Goal: Transaction & Acquisition: Purchase product/service

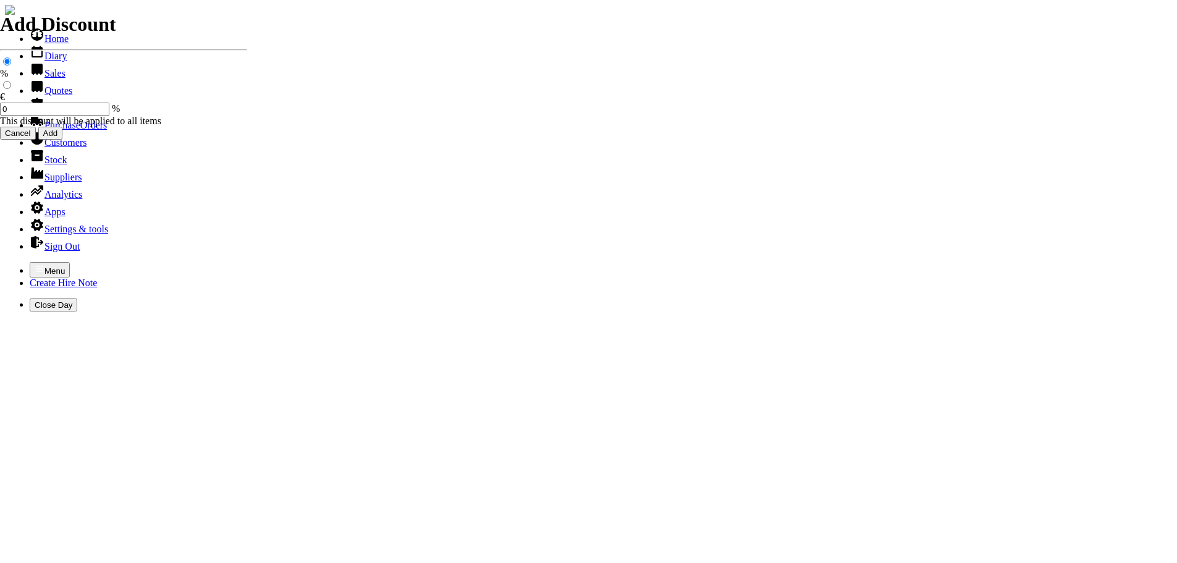
select select "HO"
click at [36, 266] on icon "button" at bounding box center [39, 269] width 7 height 6
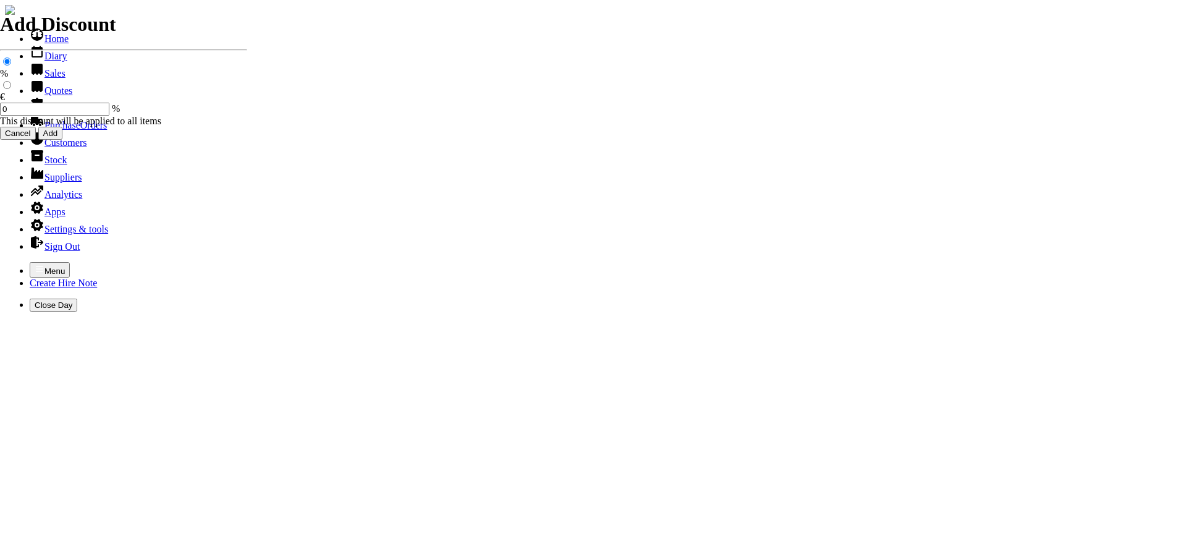
click at [56, 148] on link "Customers" at bounding box center [58, 142] width 57 height 11
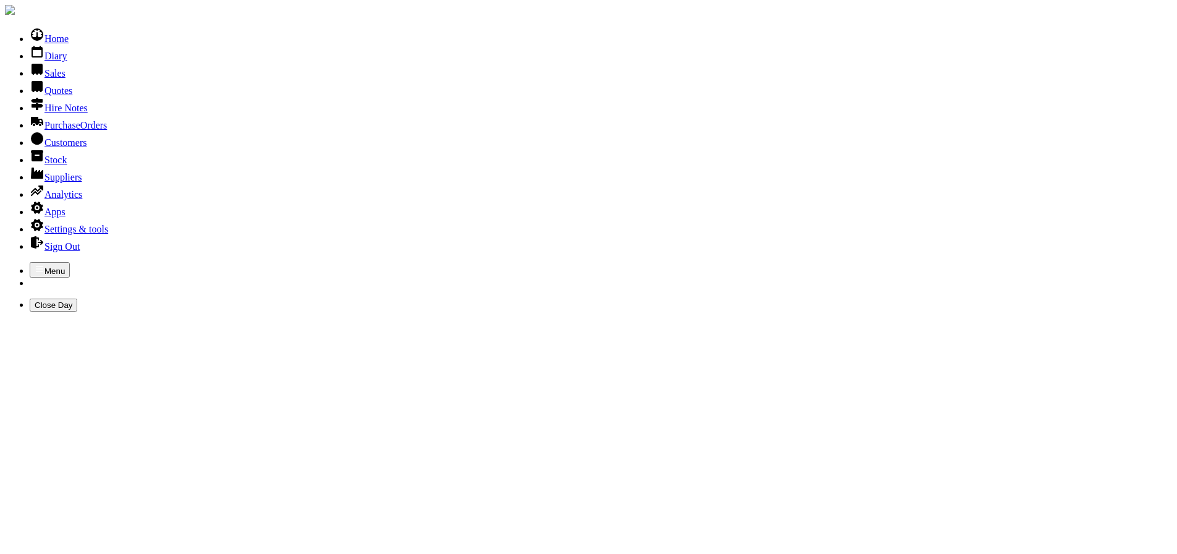
type input "kilmead"
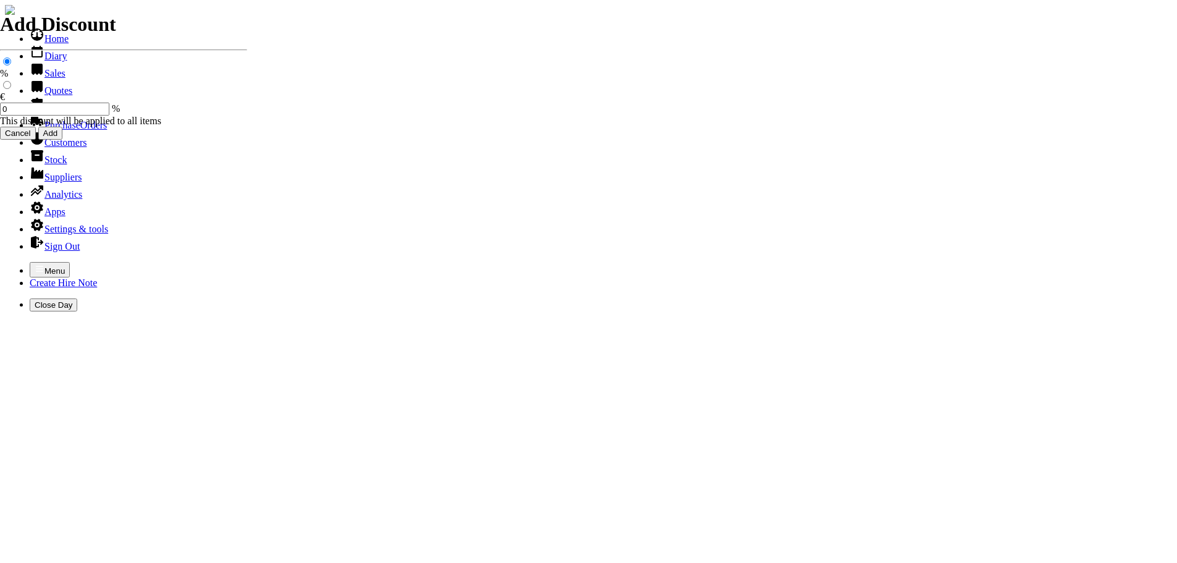
select select "HO"
click at [35, 264] on icon "button" at bounding box center [40, 269] width 10 height 10
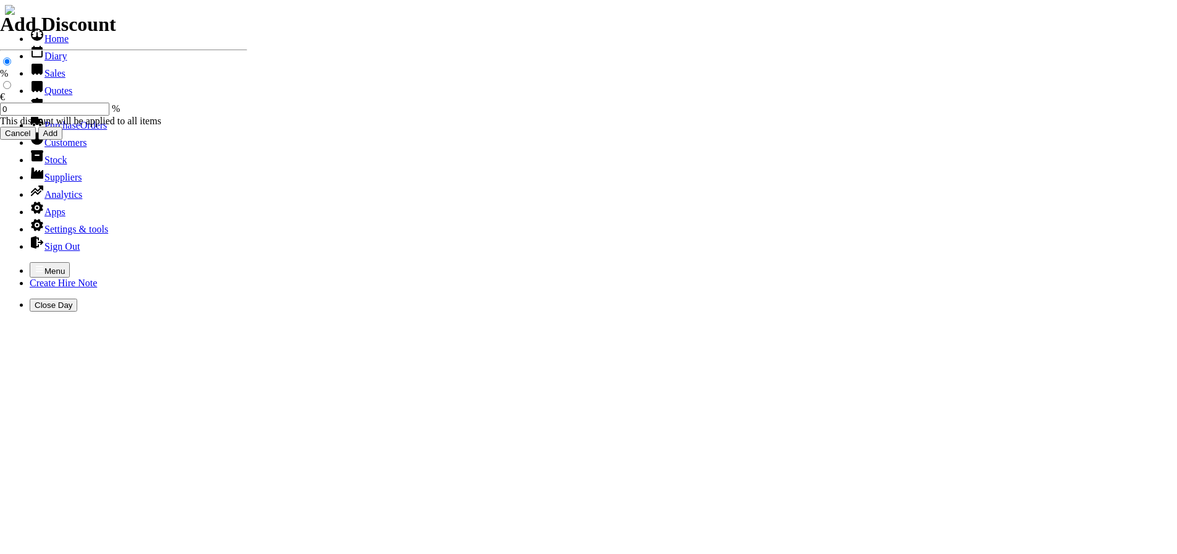
click at [40, 113] on link "Hire Notes" at bounding box center [59, 108] width 58 height 11
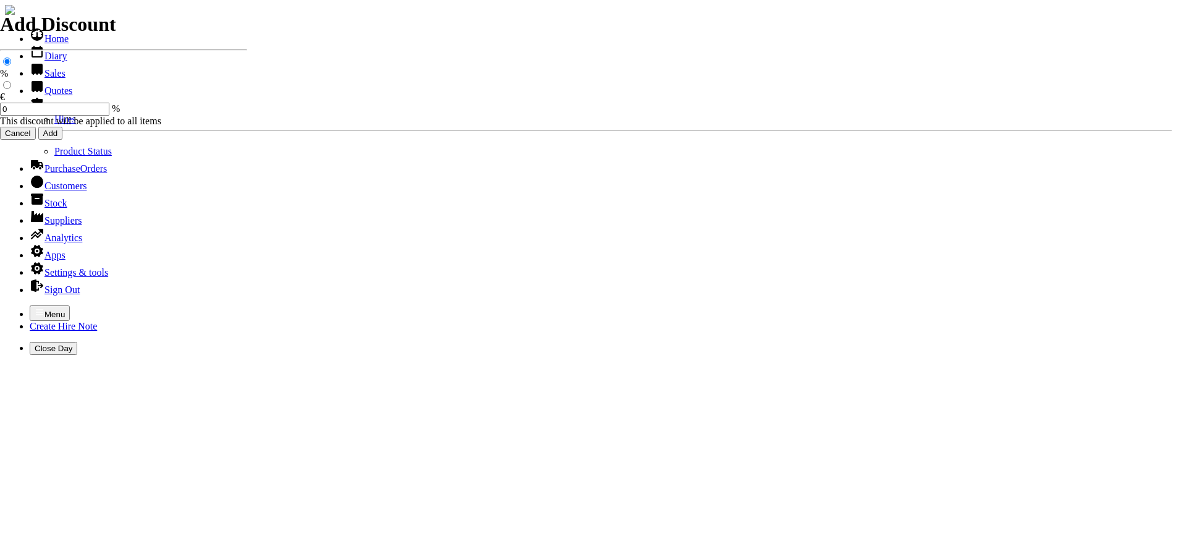
click at [54, 124] on link "Hires" at bounding box center [65, 119] width 22 height 11
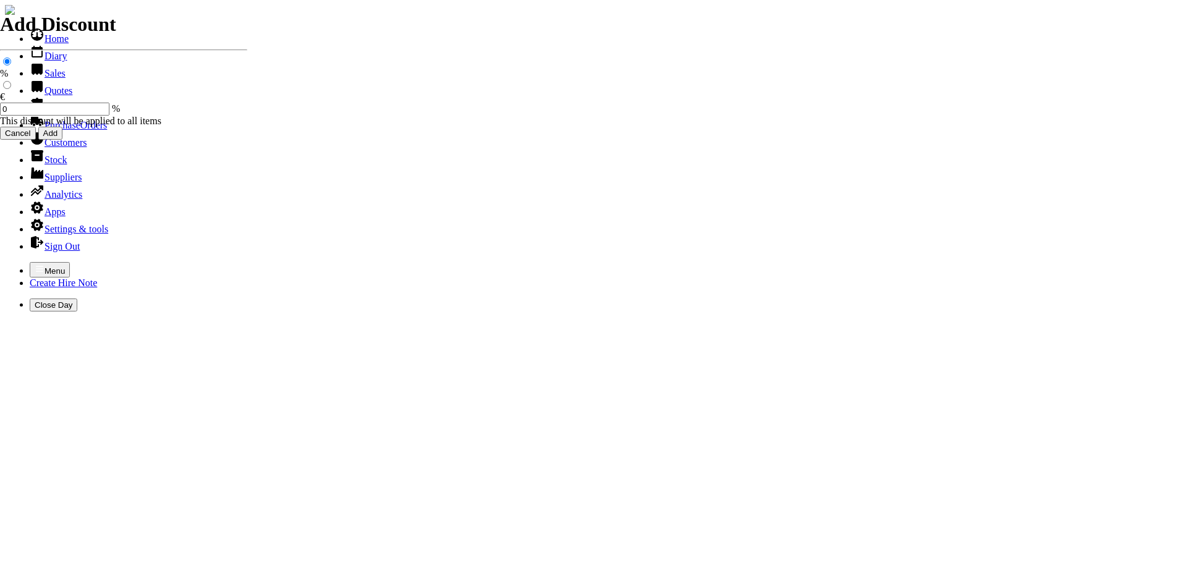
type input "[PERSON_NAME]"
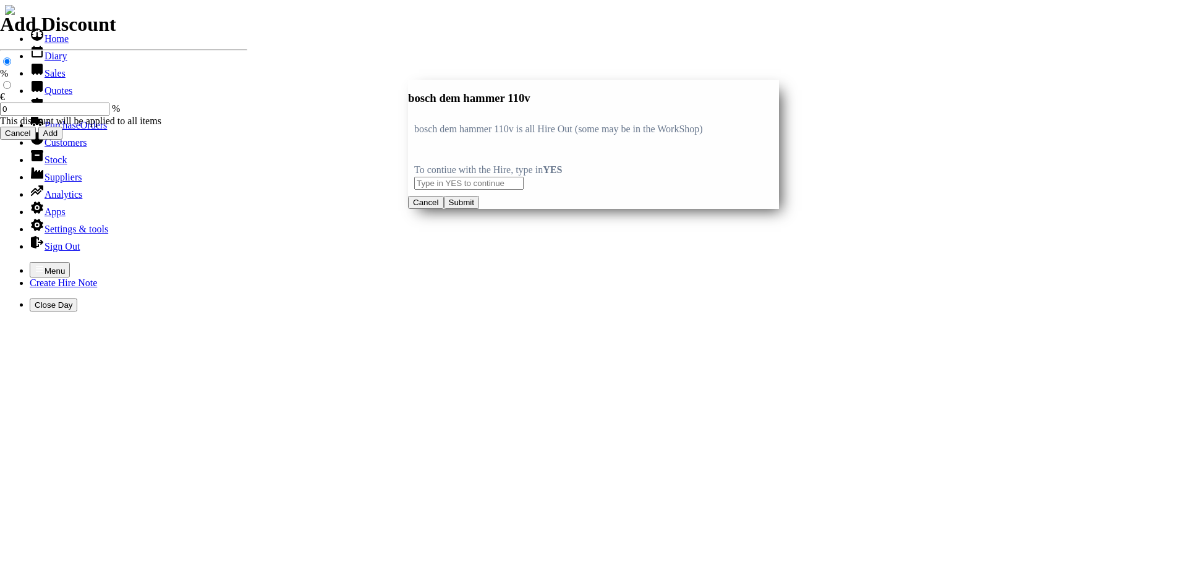
type input "bosch dem hammer 110v"
click at [428, 182] on input "text" at bounding box center [468, 183] width 109 height 13
type input "YES"
click at [479, 209] on button "Submit" at bounding box center [461, 202] width 35 height 13
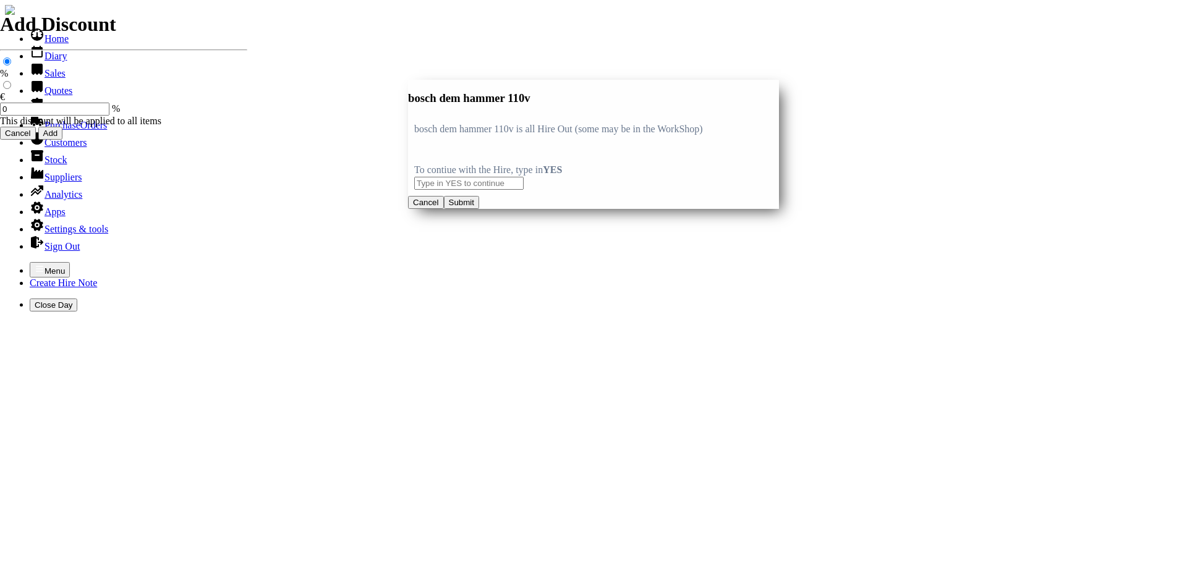
type input "bosch dem hammer 110v"
click at [445, 177] on input "text" at bounding box center [468, 183] width 109 height 13
type input "YES"
click at [479, 209] on button "Submit" at bounding box center [461, 202] width 35 height 13
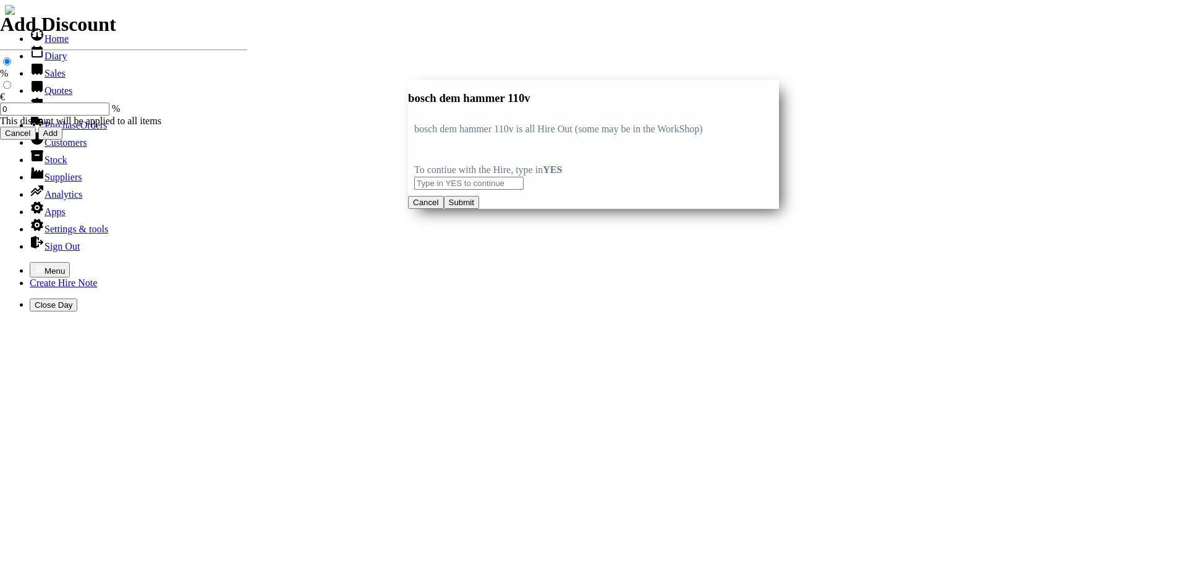
type input "bosch dem hammer 110v"
click at [425, 177] on input "text" at bounding box center [468, 183] width 109 height 13
type input "YES"
click at [479, 209] on button "Submit" at bounding box center [461, 202] width 35 height 13
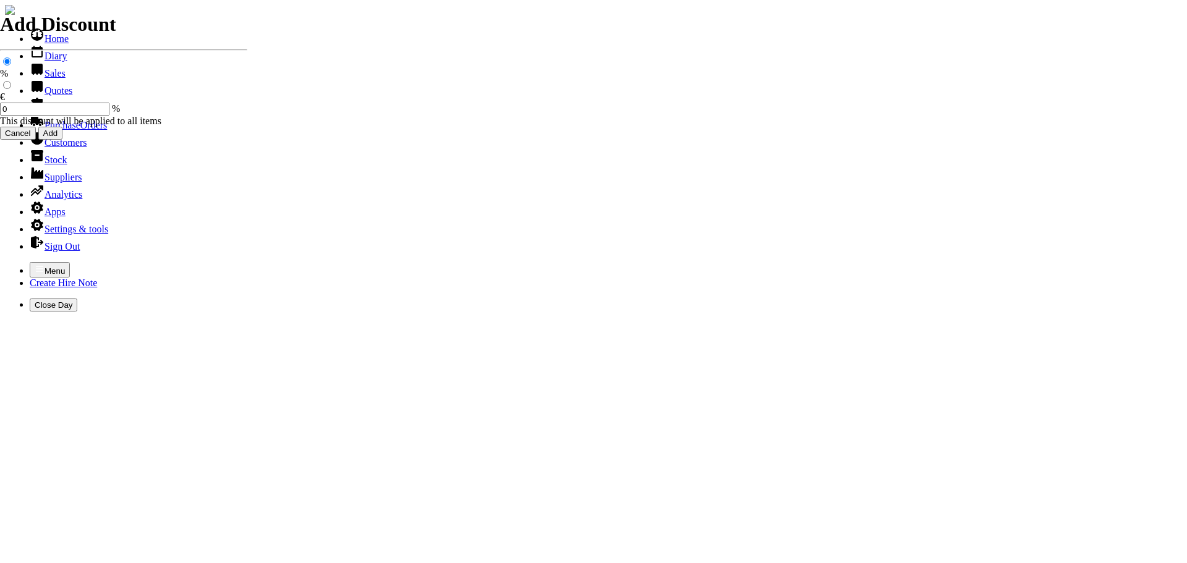
type input "40.00"
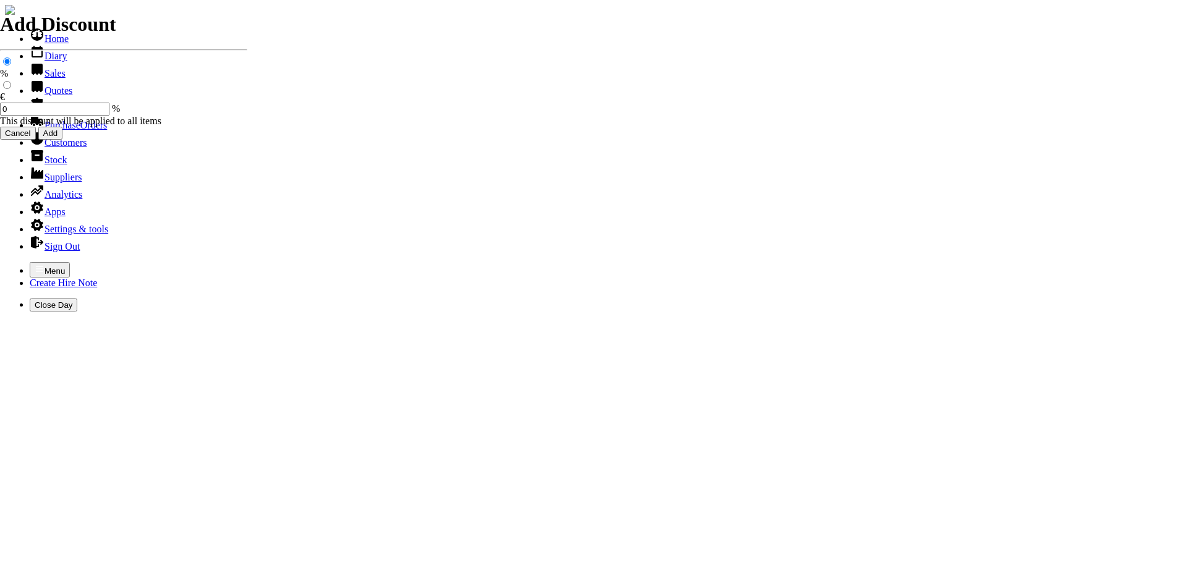
type input "[DATE]"
type input "440000735"
type input "[EMAIL_ADDRESS][DOMAIN_NAME]"
type input "[PERSON_NAME]"
